Goal: Communication & Community: Answer question/provide support

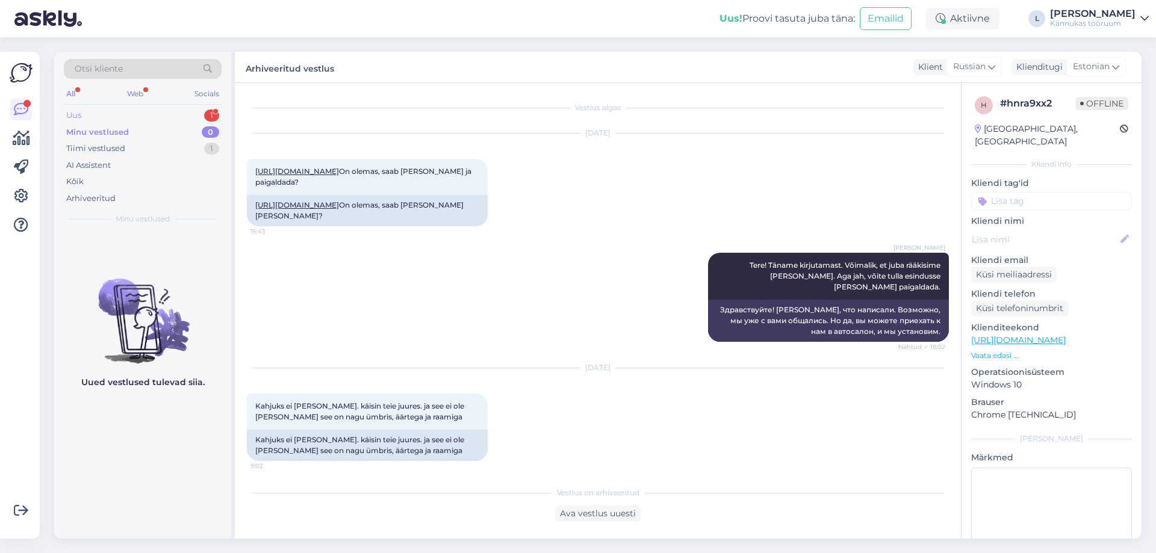
click at [130, 121] on div "Uus 1" at bounding box center [143, 115] width 158 height 17
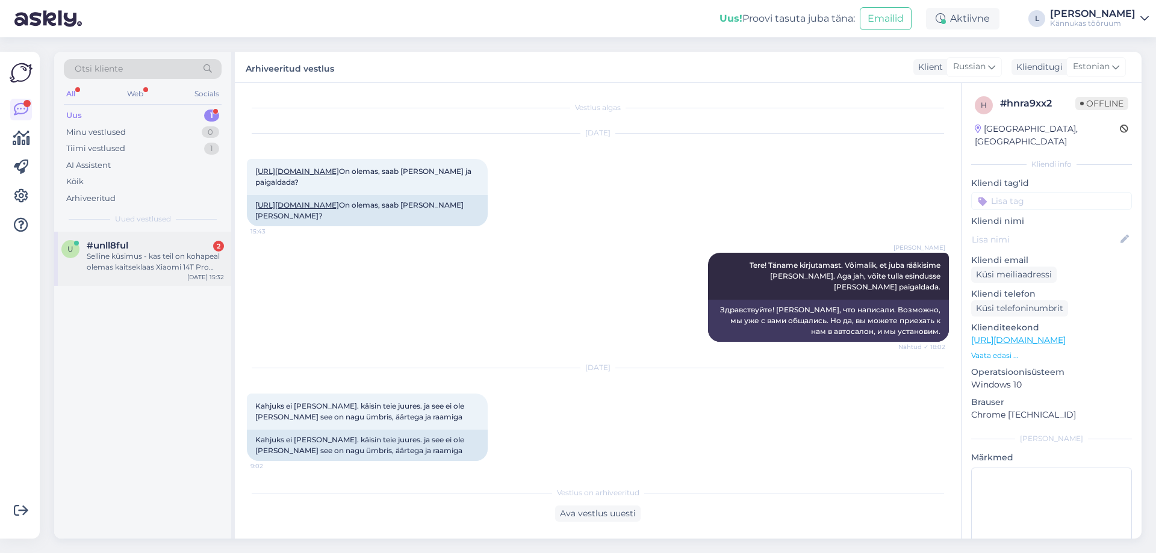
click at [153, 257] on div "Selline küsimus - kas teil on kohapeal olemas kaitseklaas Xiaomi 14T Pro mudeli…" at bounding box center [155, 262] width 137 height 22
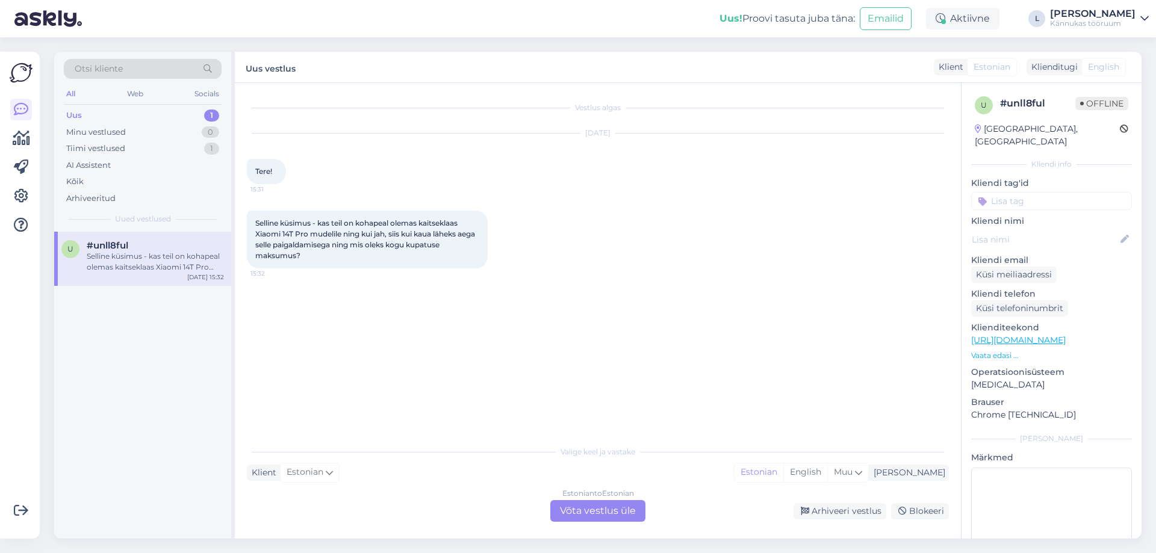
click at [590, 512] on div "Estonian to Estonian Võta vestlus üle" at bounding box center [597, 511] width 95 height 22
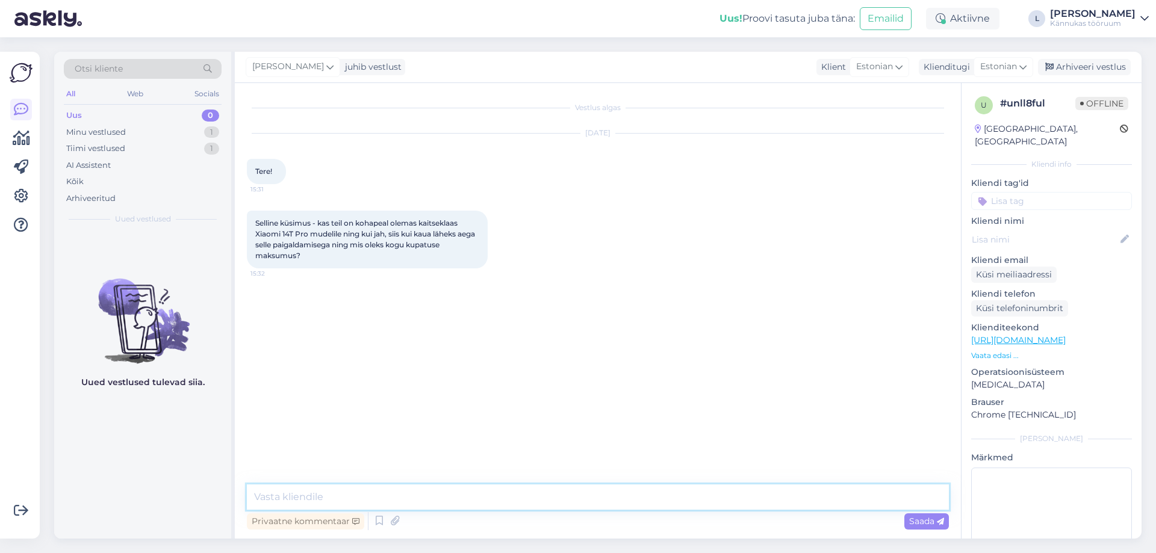
click at [378, 500] on textarea at bounding box center [598, 497] width 702 height 25
drag, startPoint x: 253, startPoint y: 235, endPoint x: 307, endPoint y: 231, distance: 54.4
click at [307, 231] on div "Selline küsimus - kas teil on kohapeal olemas kaitseklaas Xiaomi 14T Pro mudeli…" at bounding box center [367, 240] width 241 height 58
copy span "Xiaomi 14T Pro"
click at [499, 500] on textarea "Tere! Täname kirjutamast. Kaitseklaas on meil" at bounding box center [598, 497] width 702 height 25
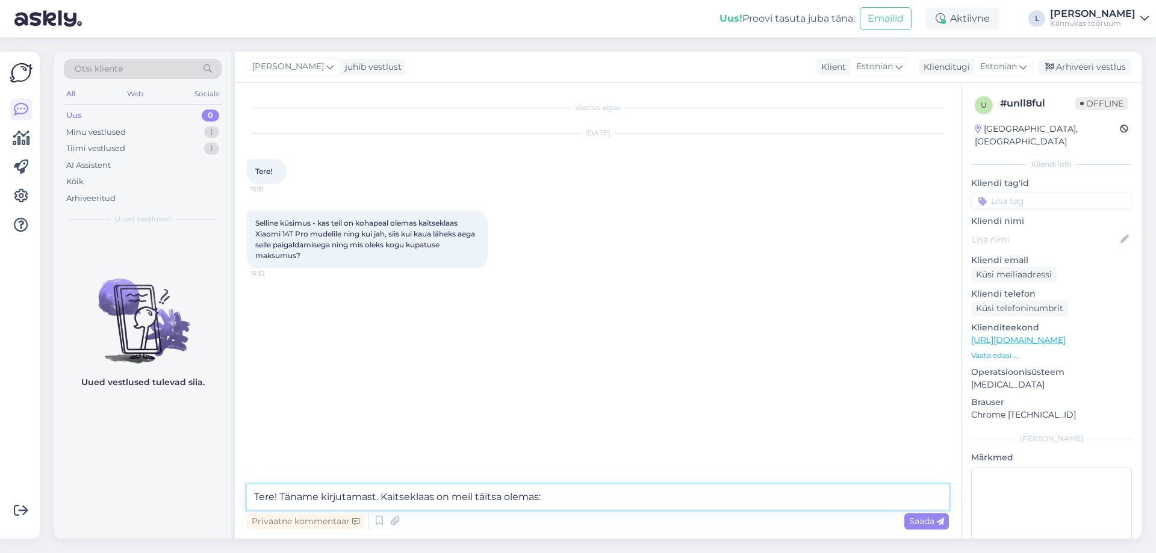
click at [552, 495] on textarea "Tere! Täname kirjutamast. Kaitseklaas on meil täitsa olemas:" at bounding box center [598, 497] width 702 height 25
paste textarea "[URL][DOMAIN_NAME]"
type textarea "Tere! Täname kirjutamast. Kaitseklaas on meil täitsa olemas: [URL][DOMAIN_NAME]"
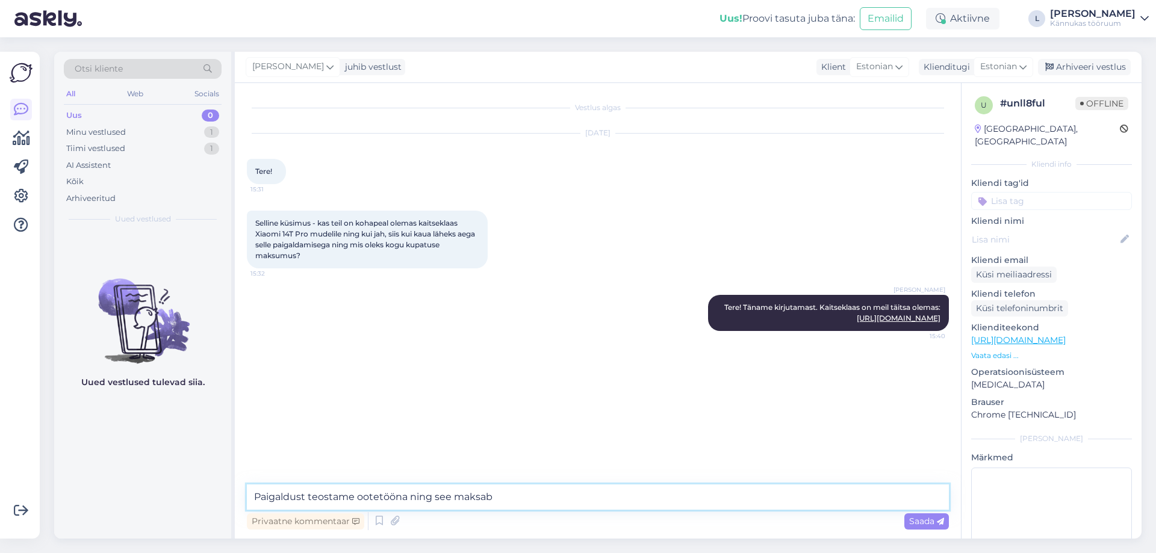
click at [404, 500] on textarea "Paigaldust teostame ootetööna ning see maksab" at bounding box center [598, 497] width 702 height 25
click at [670, 494] on textarea "Paigaldust teostame ootetööna, üldjuhul kulub aega 5 minutit ning see maksab" at bounding box center [598, 497] width 702 height 25
type textarea "Paigaldust teostame ootetööna, üldjuhul kulub aega 5 minutit ning see maksab 6€"
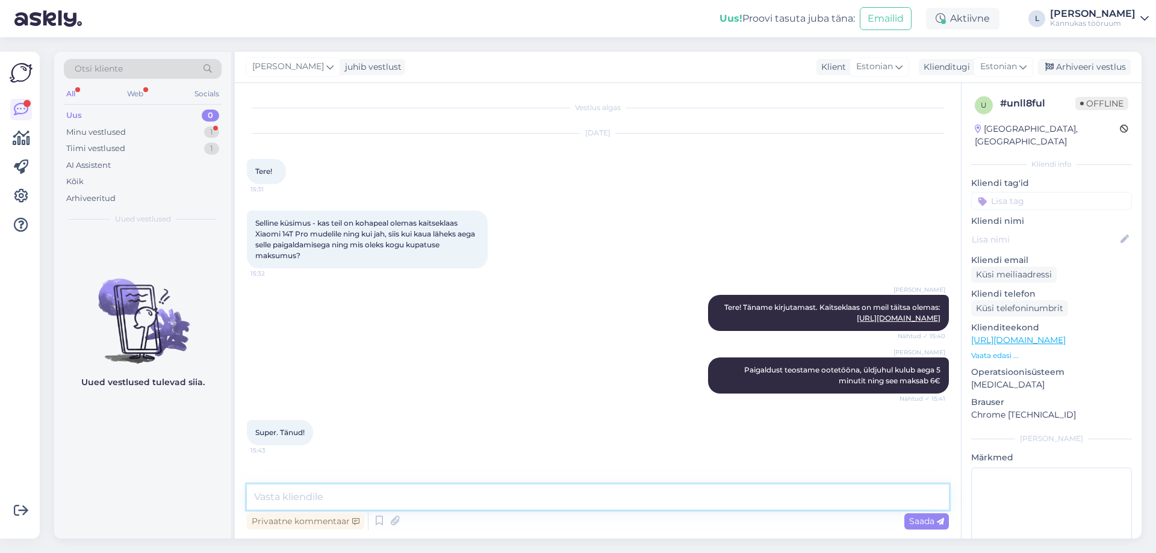
click at [383, 487] on textarea at bounding box center [598, 497] width 702 height 25
click at [382, 523] on icon at bounding box center [379, 521] width 14 height 18
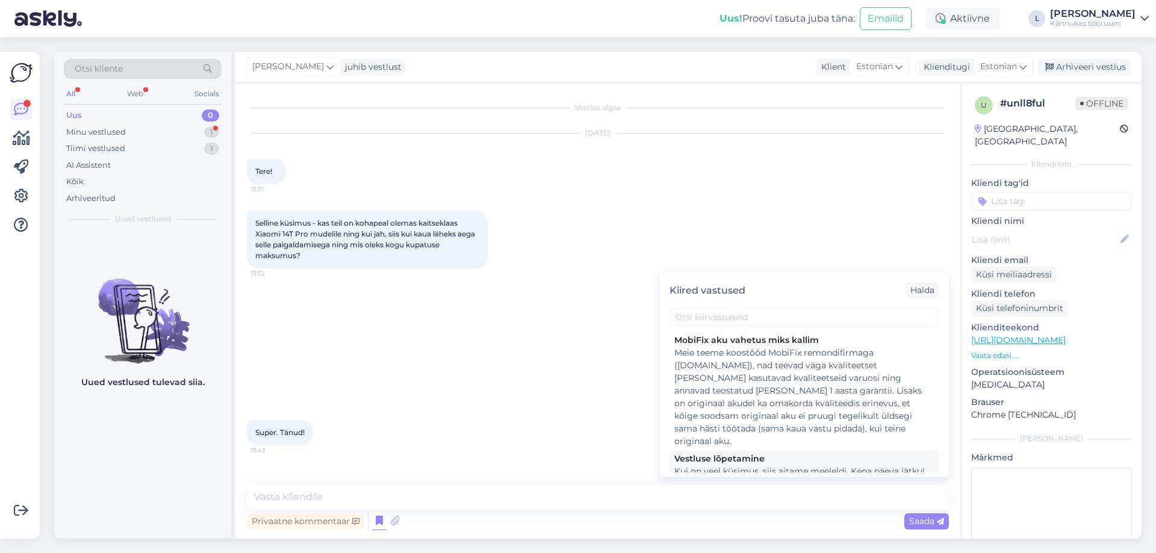
click at [707, 465] on div "Kui on veel küsimus, siis aitame meeleldi. Kena päeva jätku! :-)" at bounding box center [804, 477] width 260 height 25
type textarea "Kui on veel küsimus, siis aitame meeleldi. Kena päeva jätku! :-)"
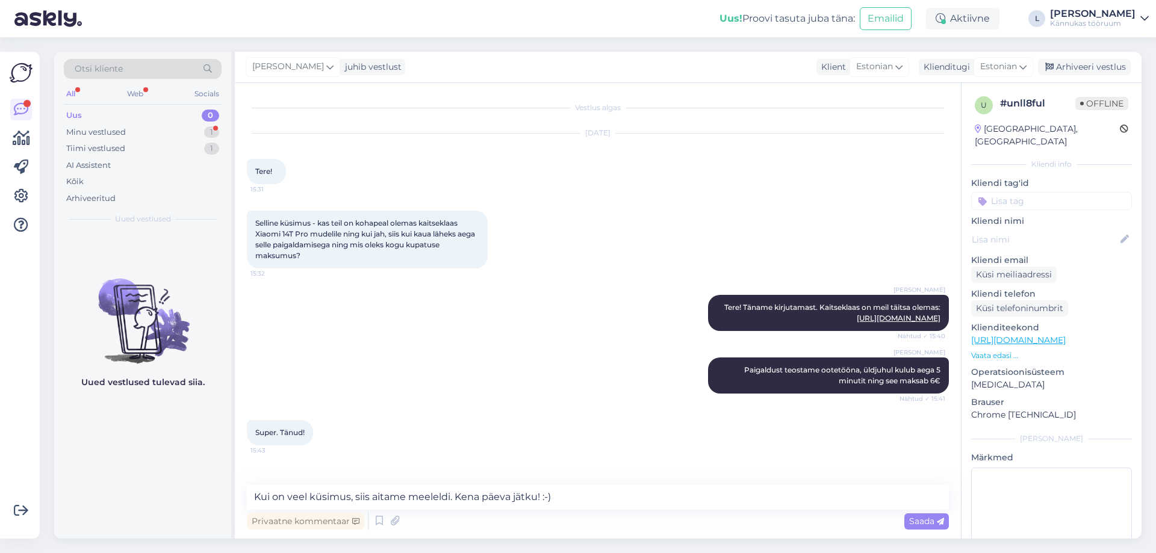
click at [921, 522] on span "Saada" at bounding box center [926, 521] width 35 height 11
